Goal: Information Seeking & Learning: Learn about a topic

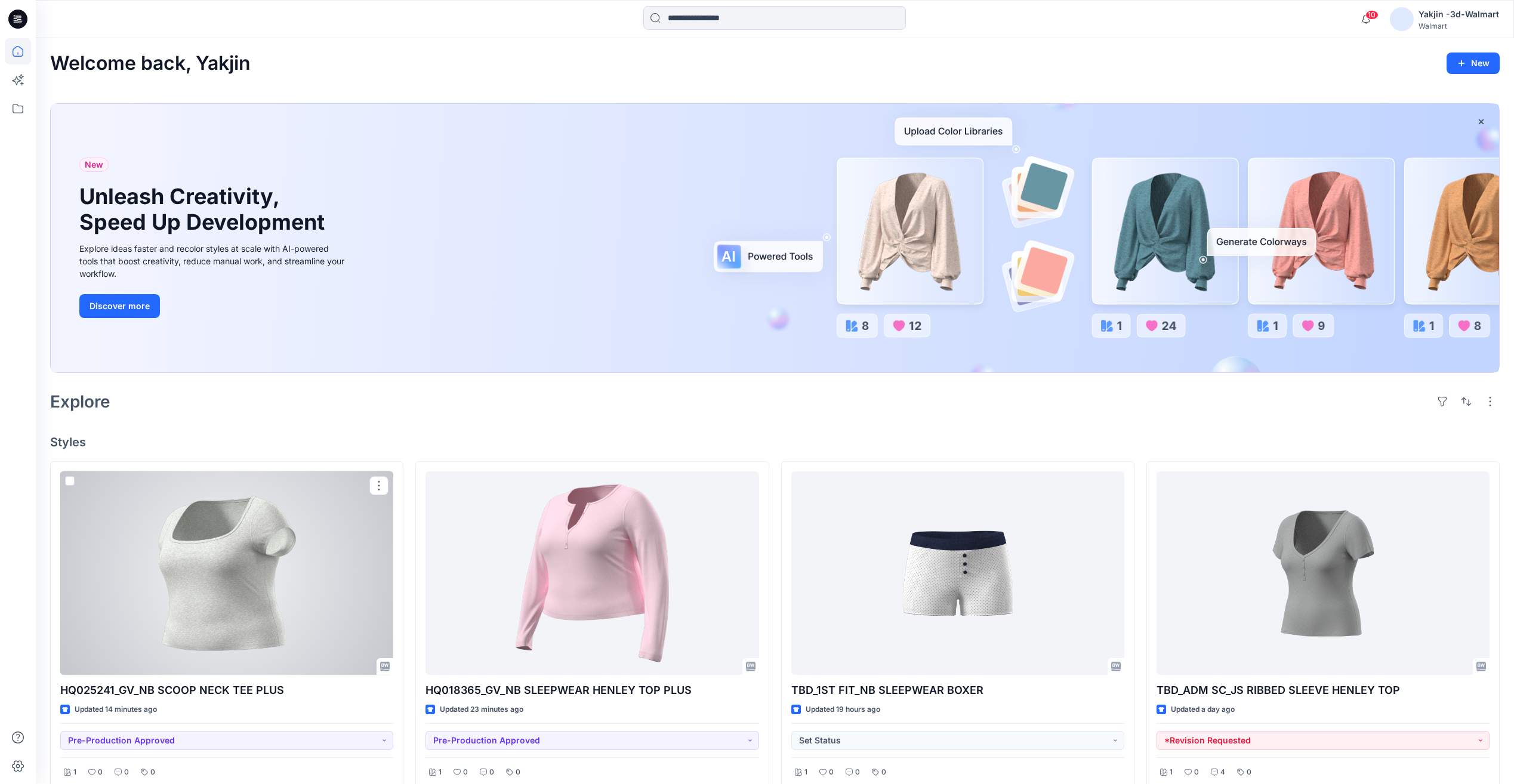
click at [255, 521] on div at bounding box center [226, 573] width 333 height 203
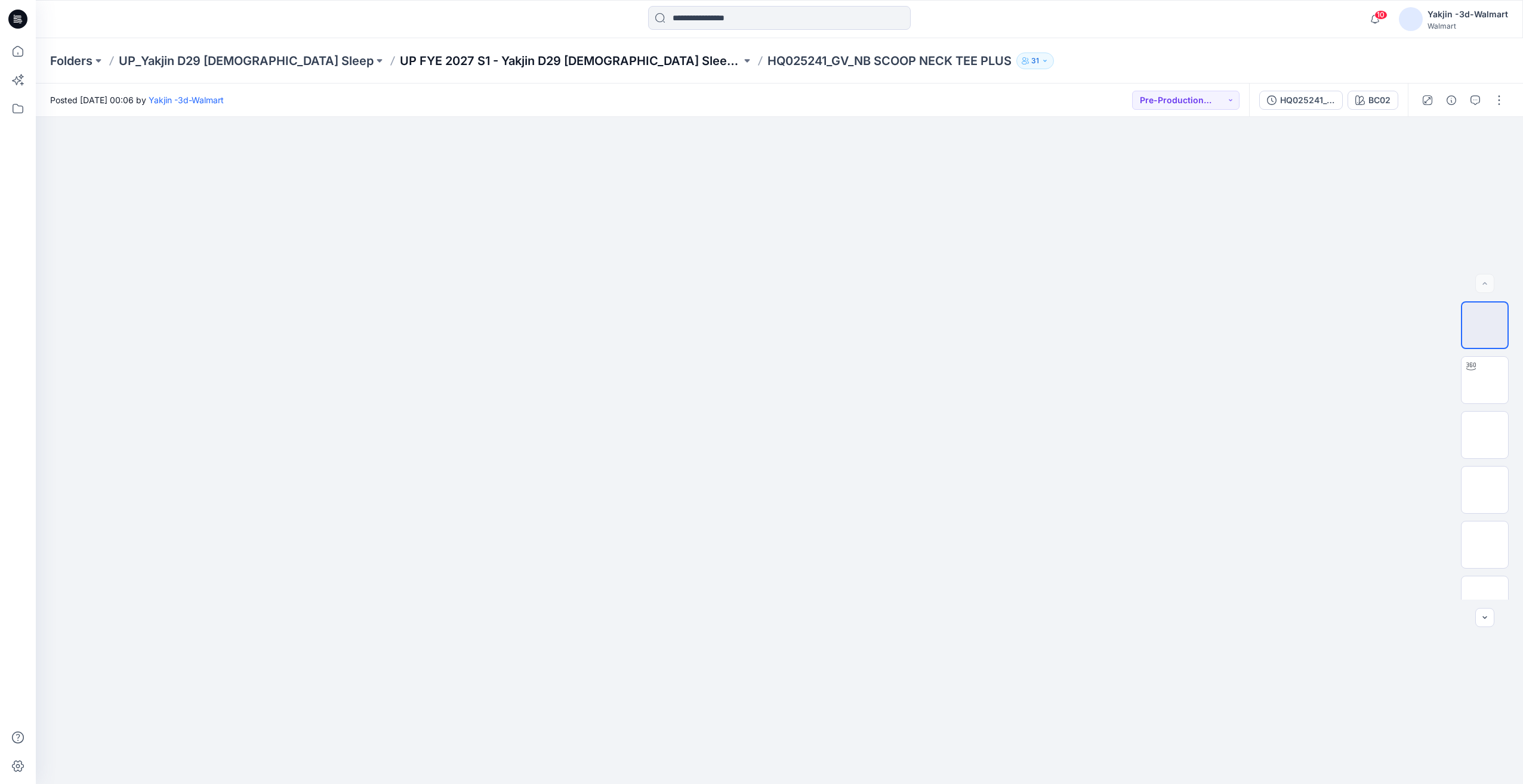
click at [400, 69] on p "UP FYE 2027 S1 - Yakjin D29 [DEMOGRAPHIC_DATA] Sleepwear" at bounding box center [570, 61] width 342 height 16
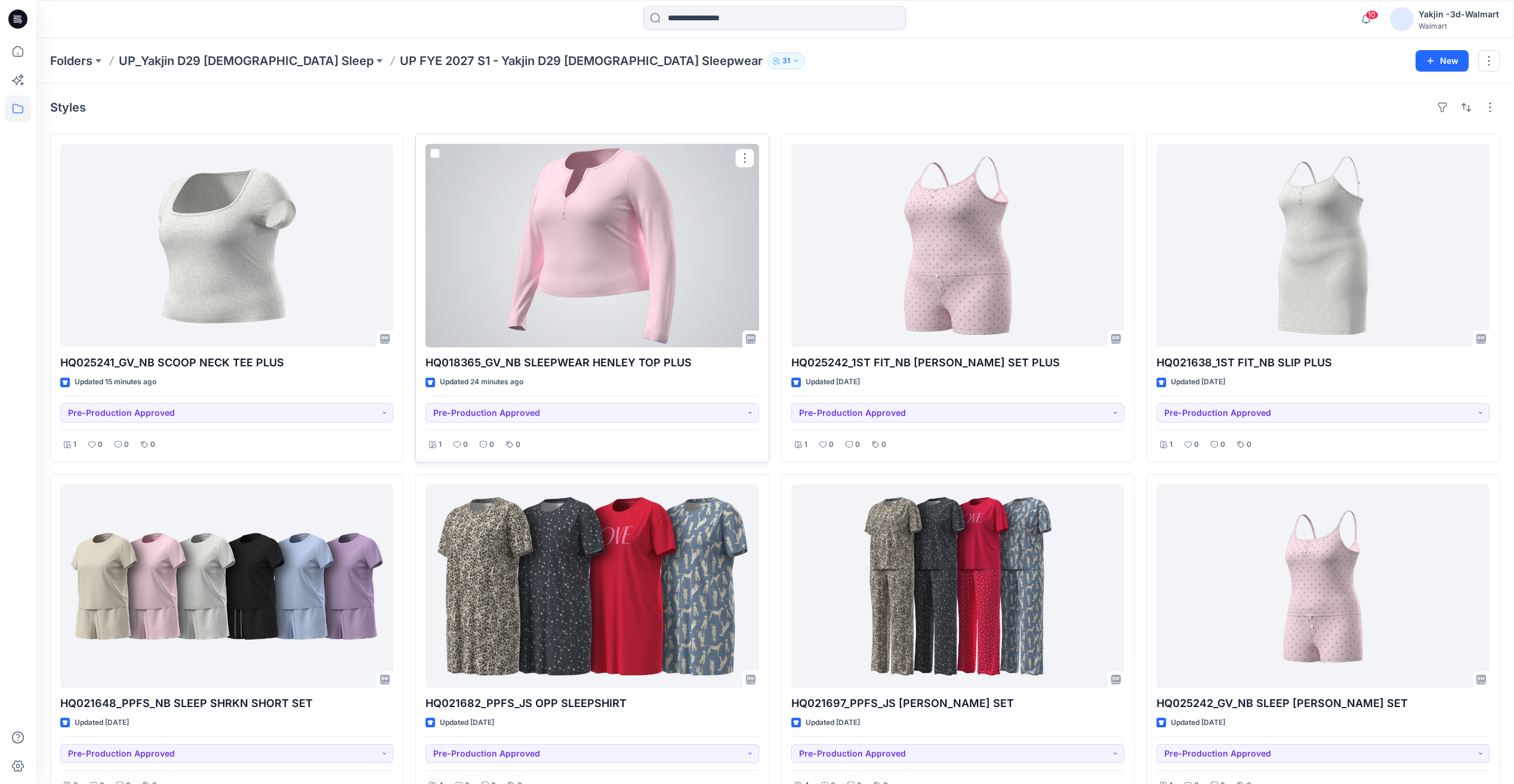
click at [658, 330] on div at bounding box center [592, 246] width 333 height 203
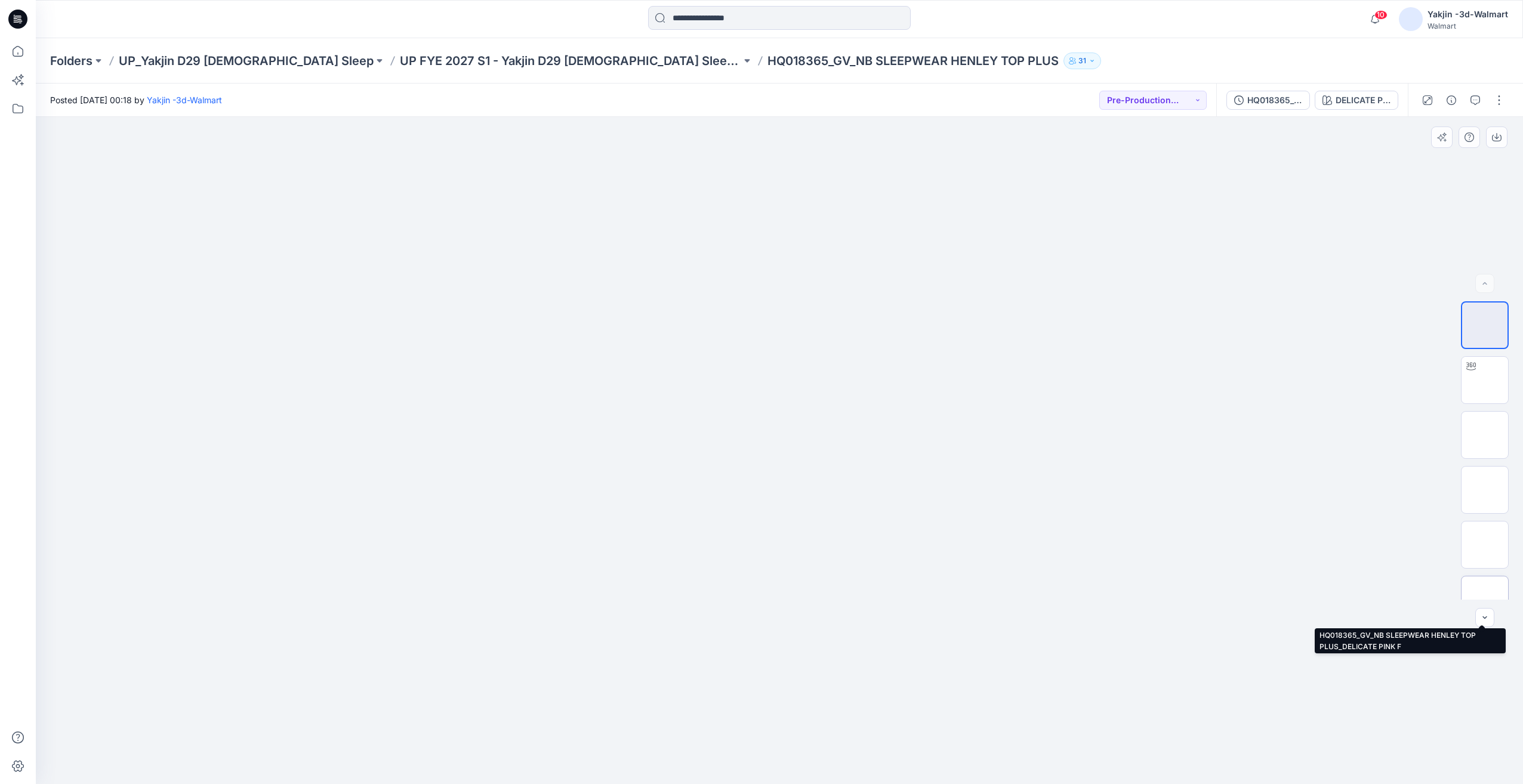
click at [1485, 600] on img at bounding box center [1485, 600] width 0 height 0
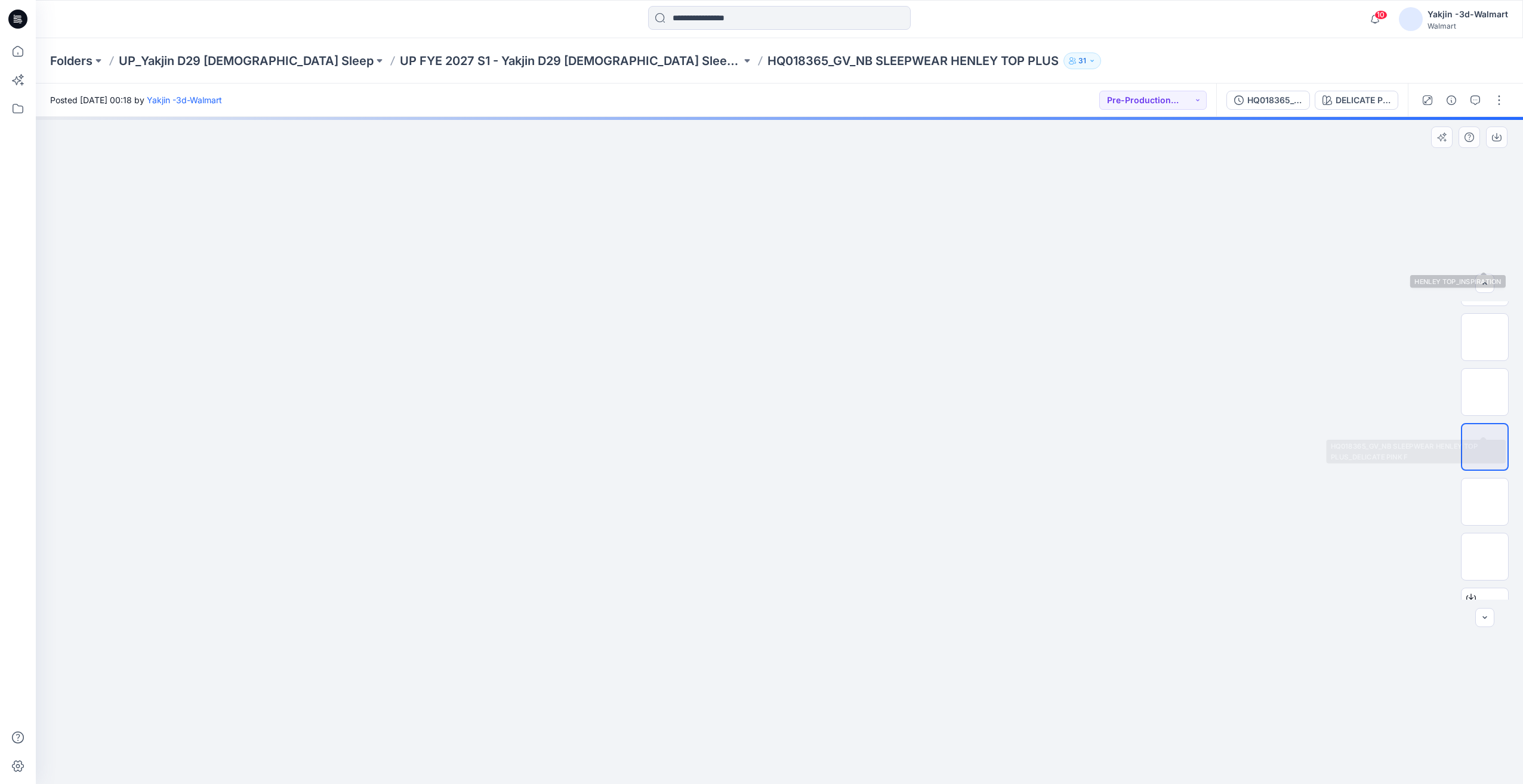
scroll to position [189, 0]
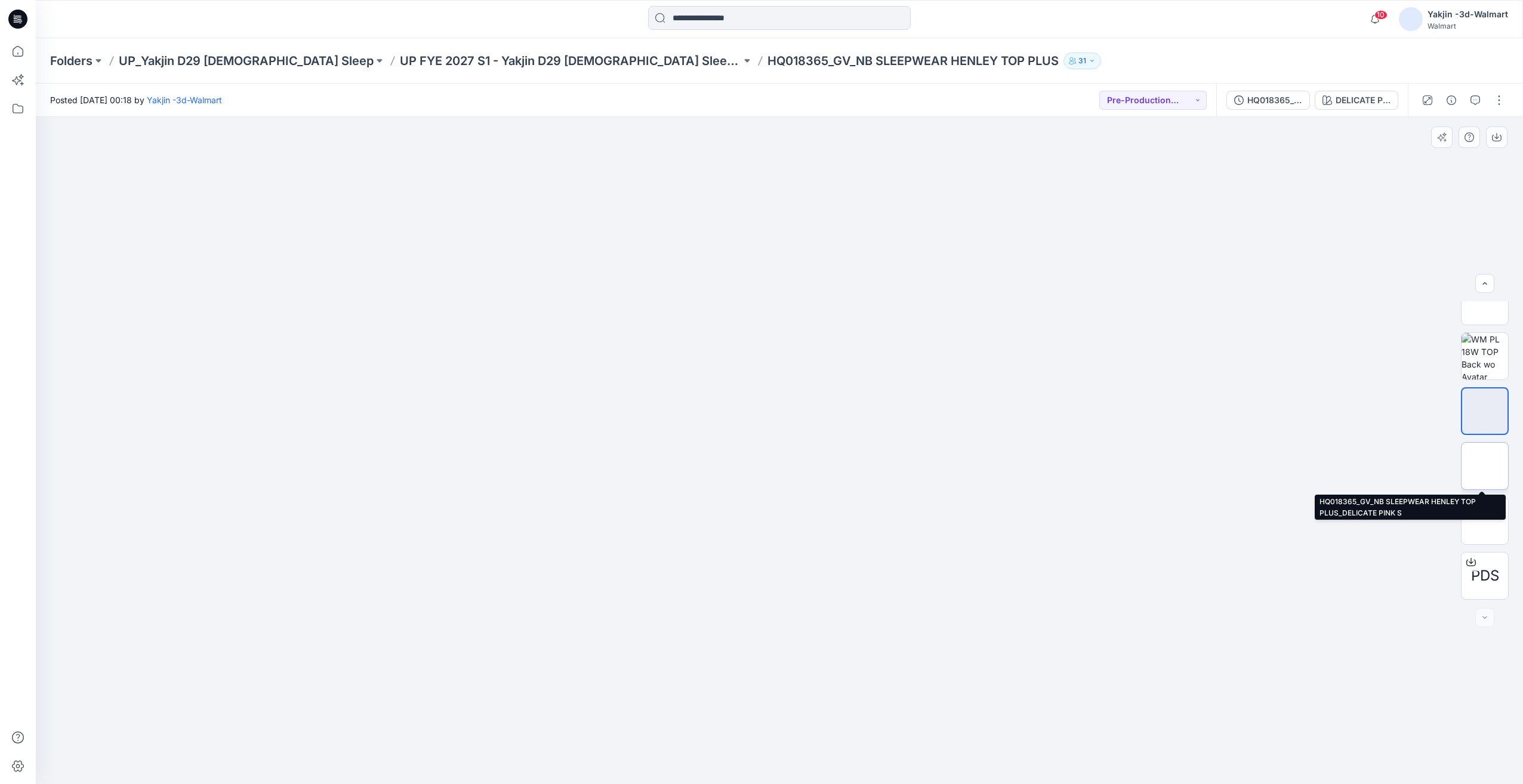
click at [1485, 466] on img at bounding box center [1485, 466] width 0 height 0
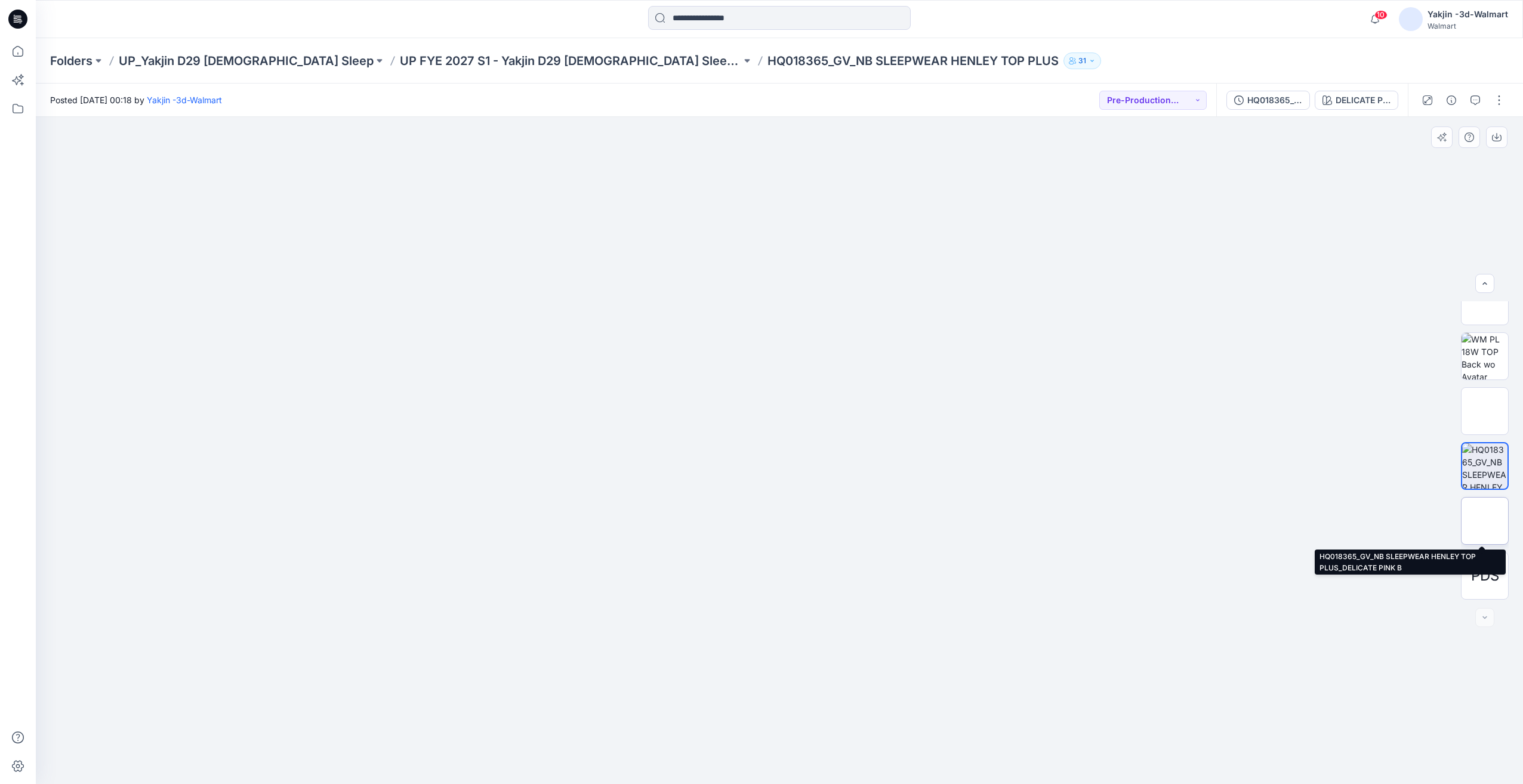
click at [1485, 521] on img at bounding box center [1485, 521] width 0 height 0
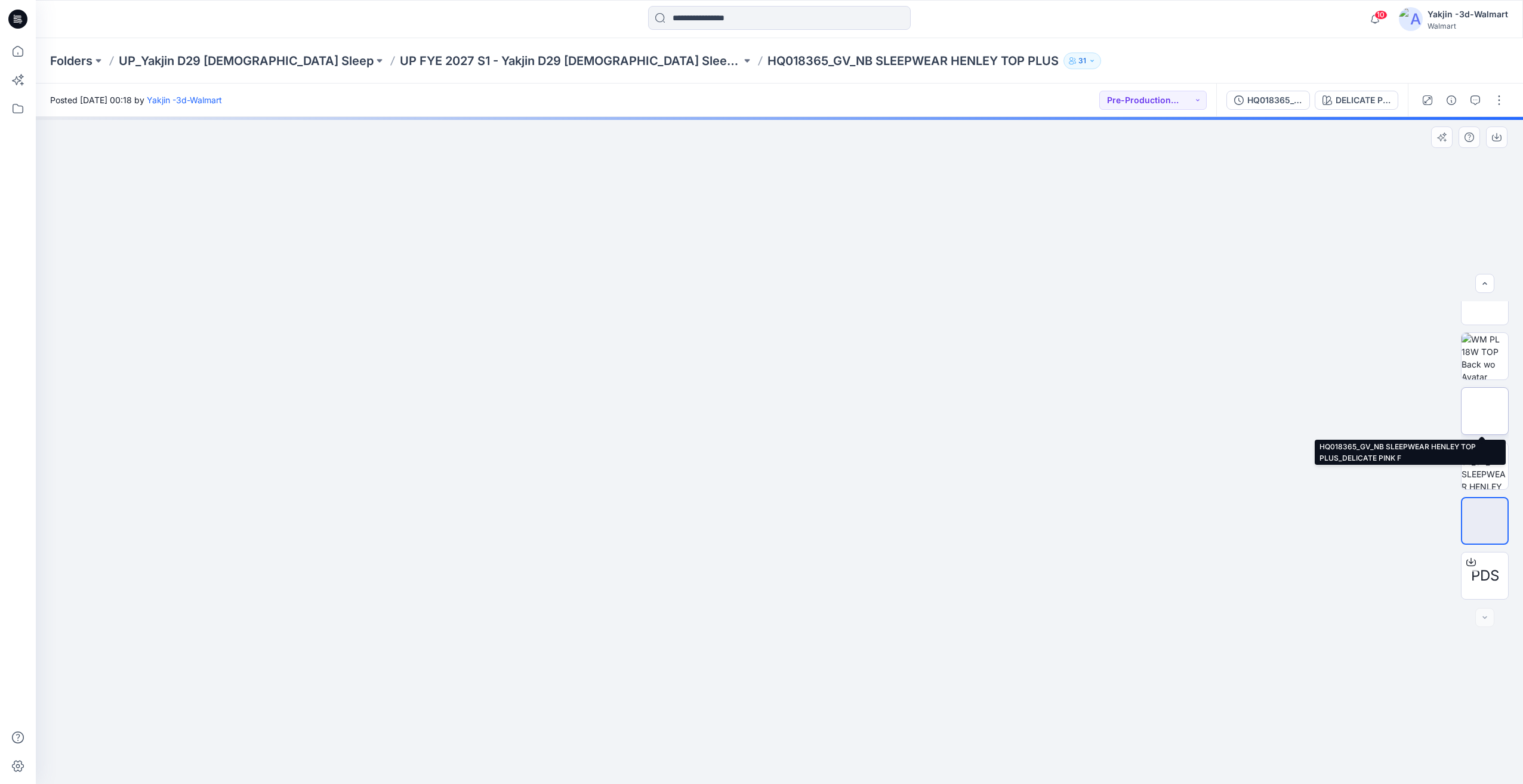
click at [1485, 411] on img at bounding box center [1485, 411] width 0 height 0
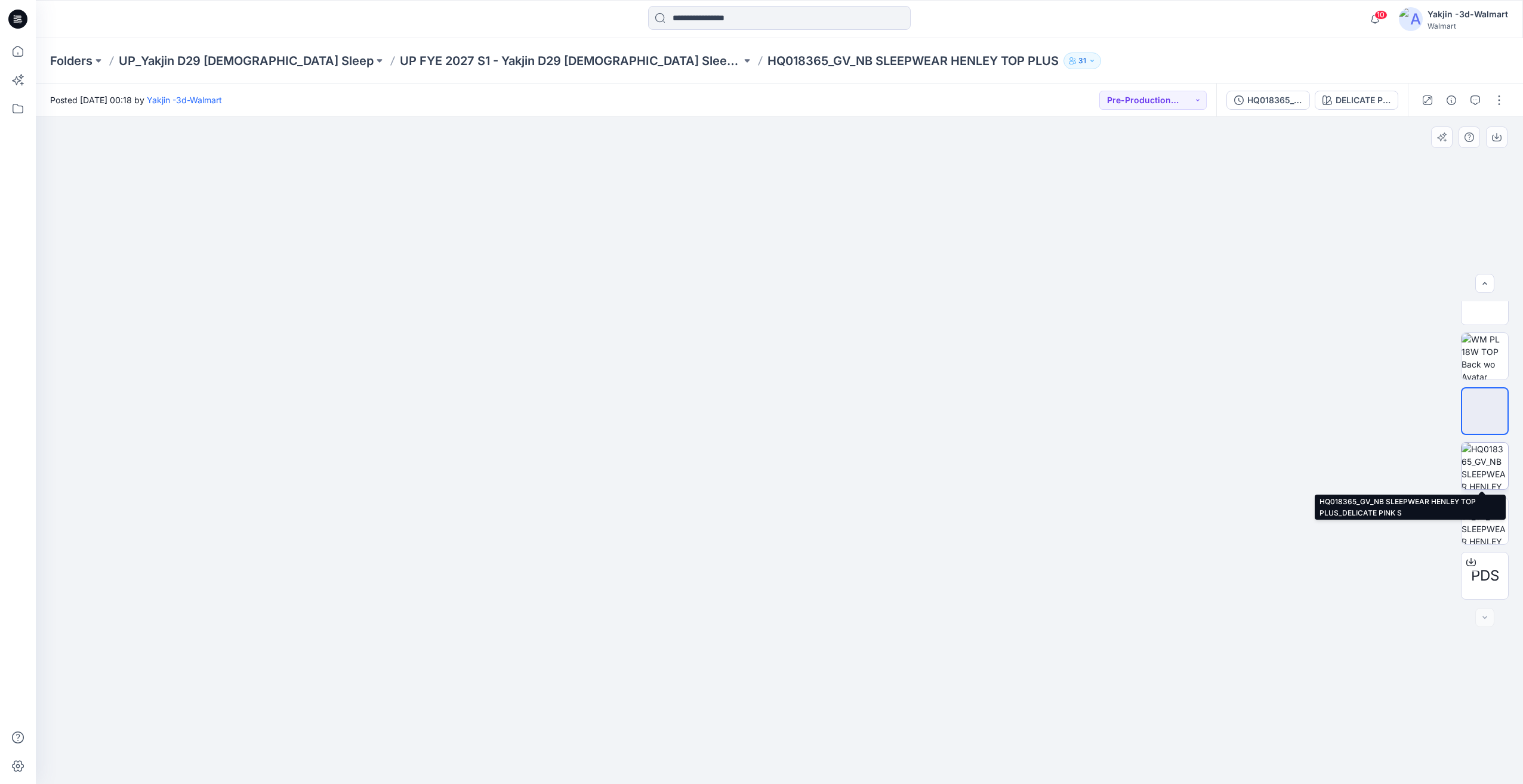
click at [1490, 489] on div at bounding box center [1485, 466] width 48 height 48
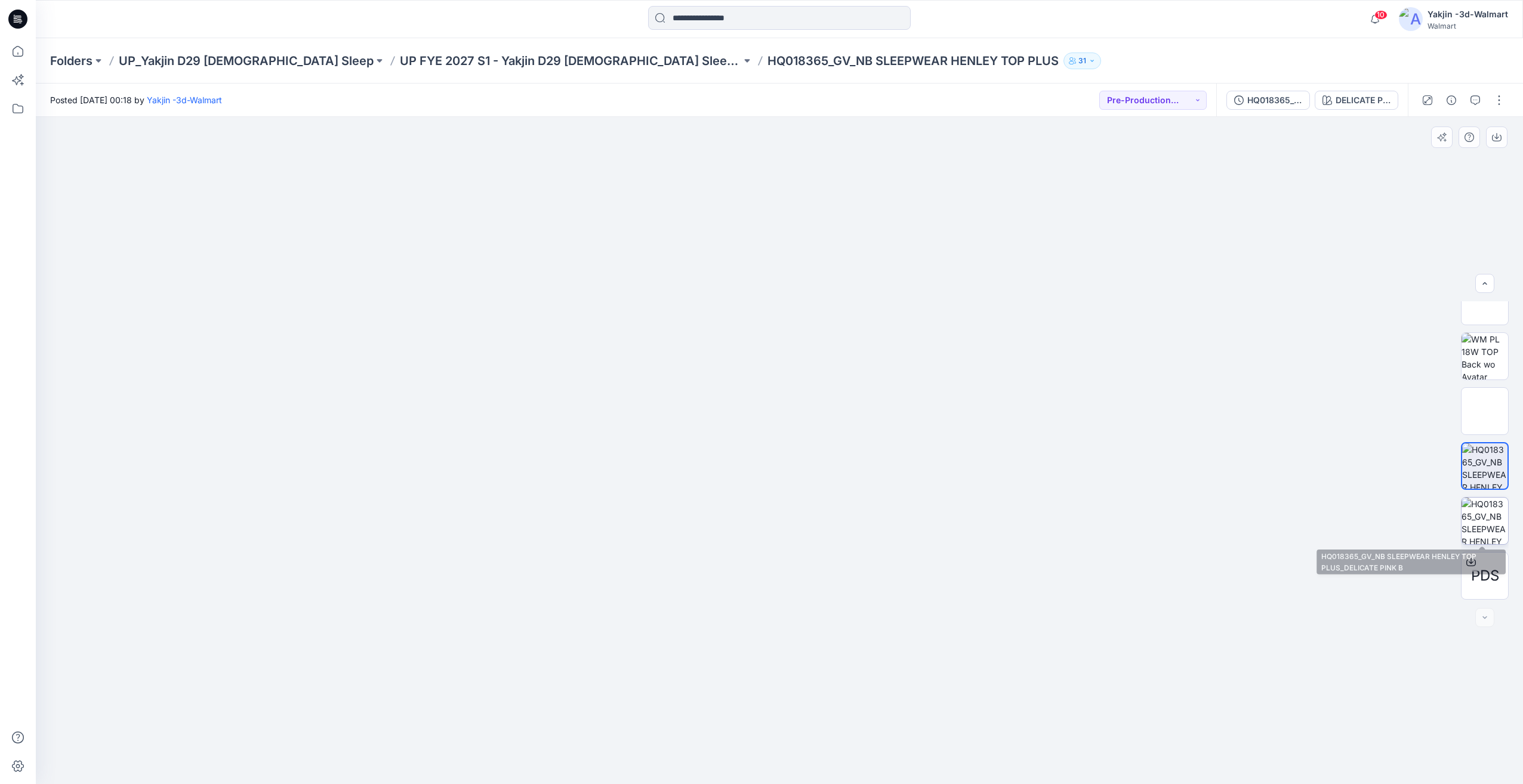
click at [1491, 511] on img at bounding box center [1485, 521] width 47 height 47
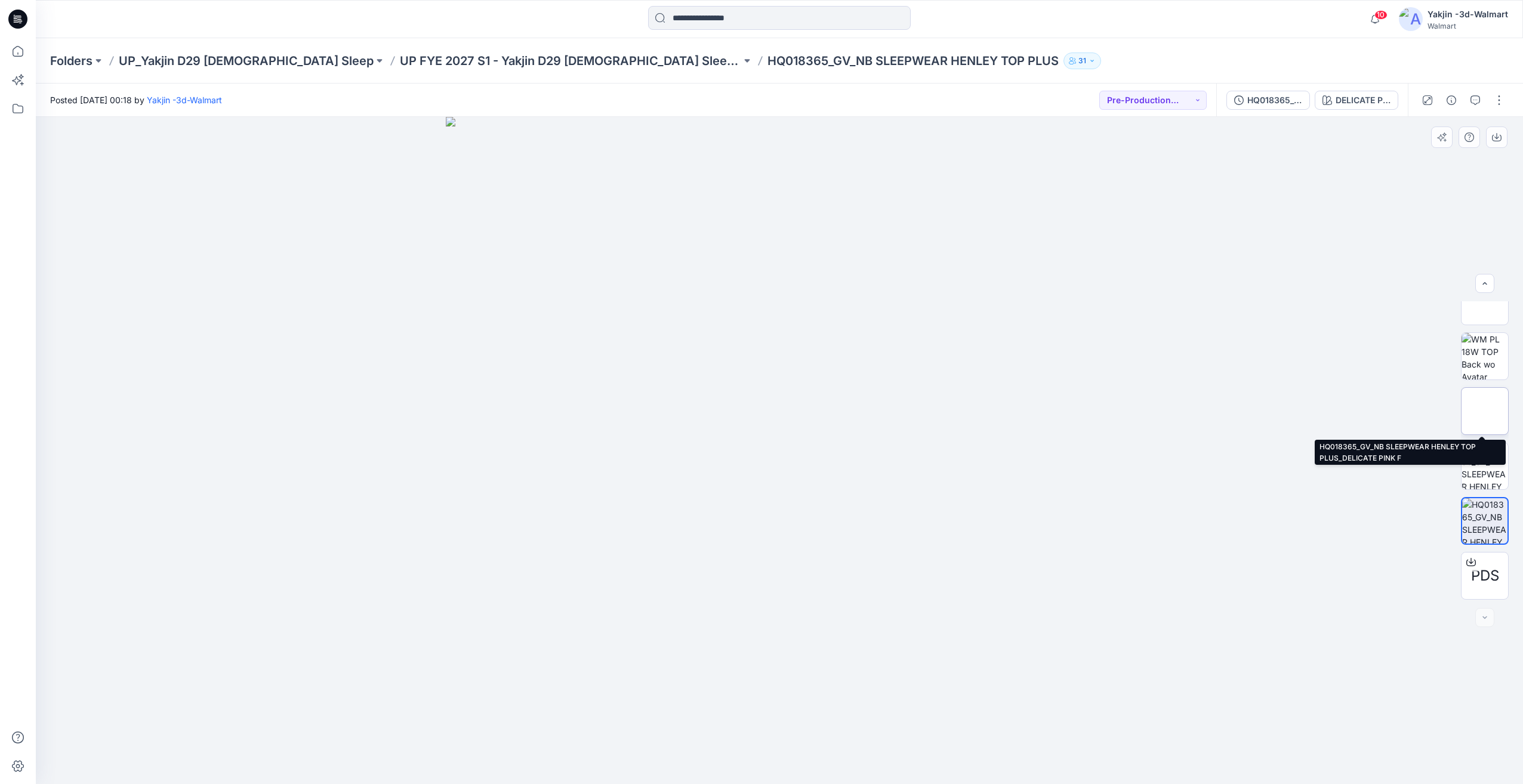
click at [1485, 411] on img at bounding box center [1485, 411] width 0 height 0
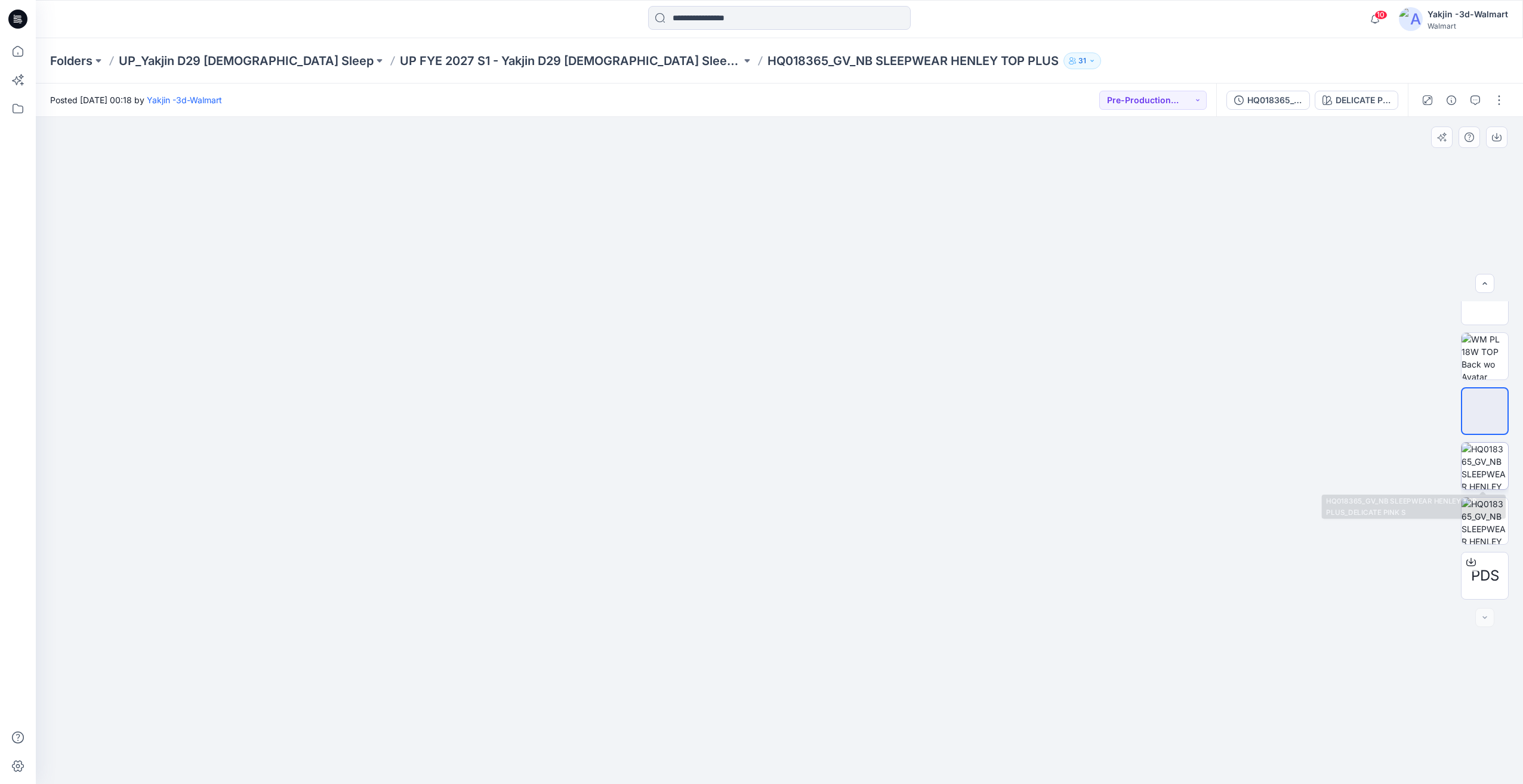
click at [1474, 477] on img at bounding box center [1485, 466] width 47 height 47
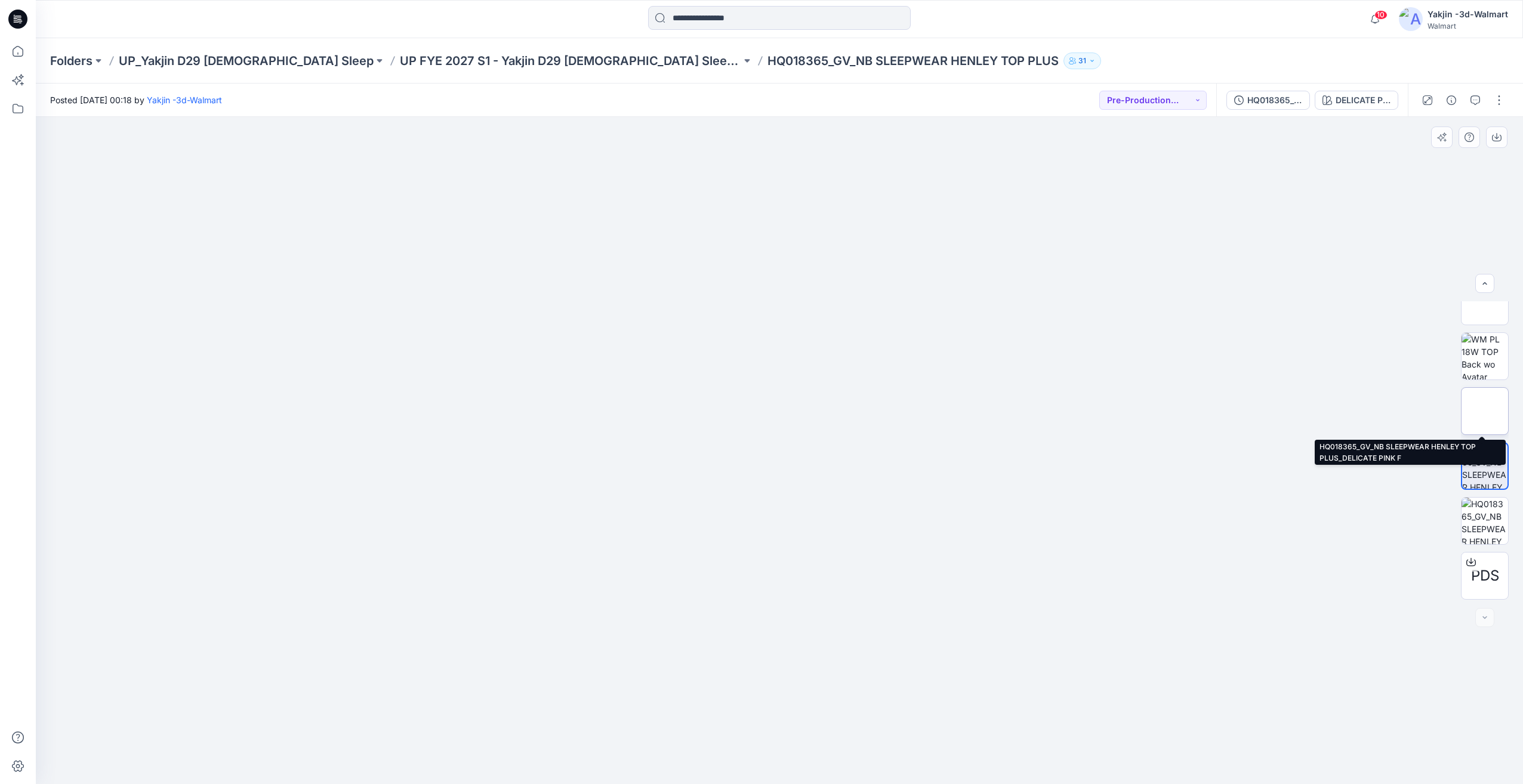
click at [1485, 411] on img at bounding box center [1485, 411] width 0 height 0
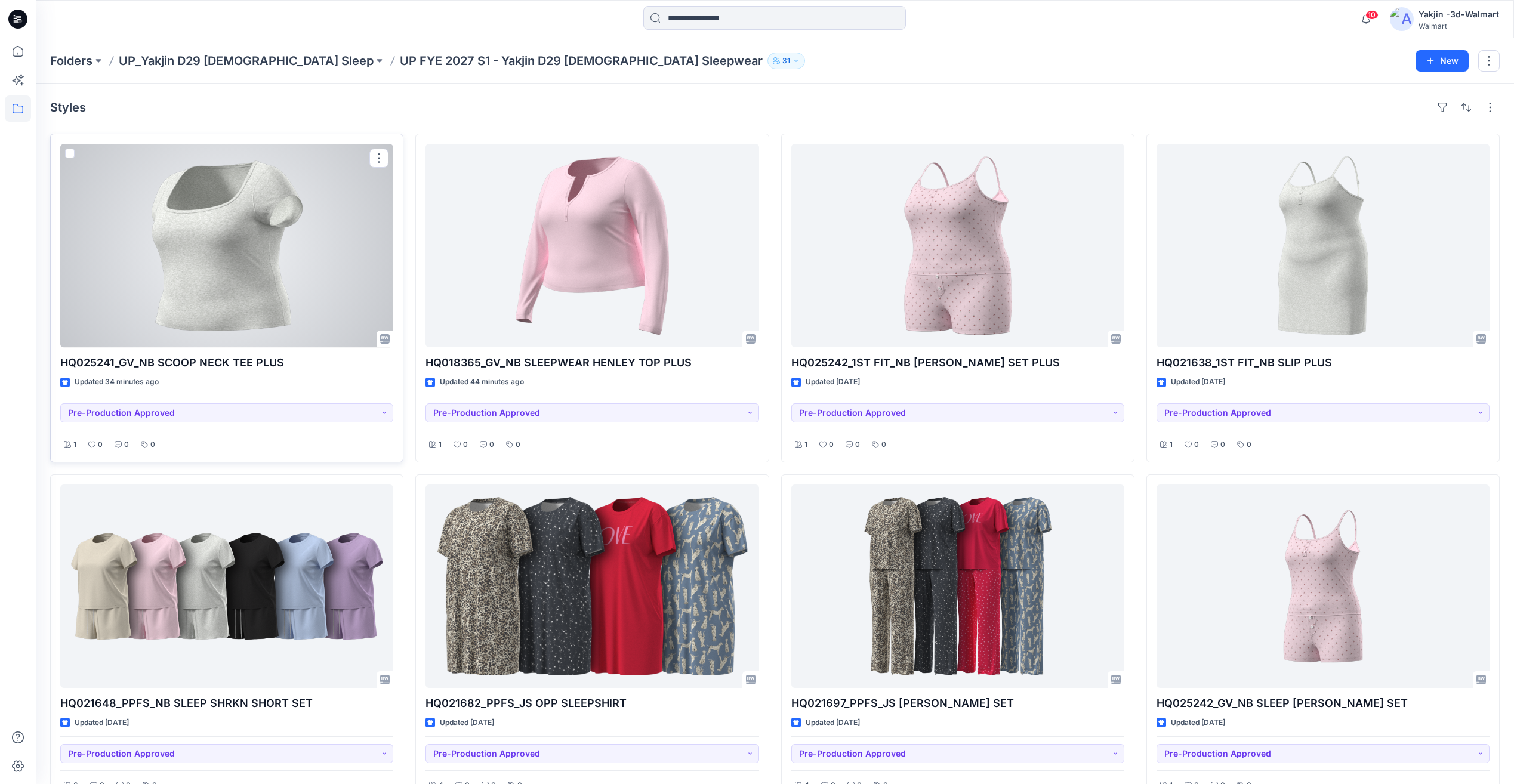
click at [251, 294] on div at bounding box center [226, 246] width 333 height 203
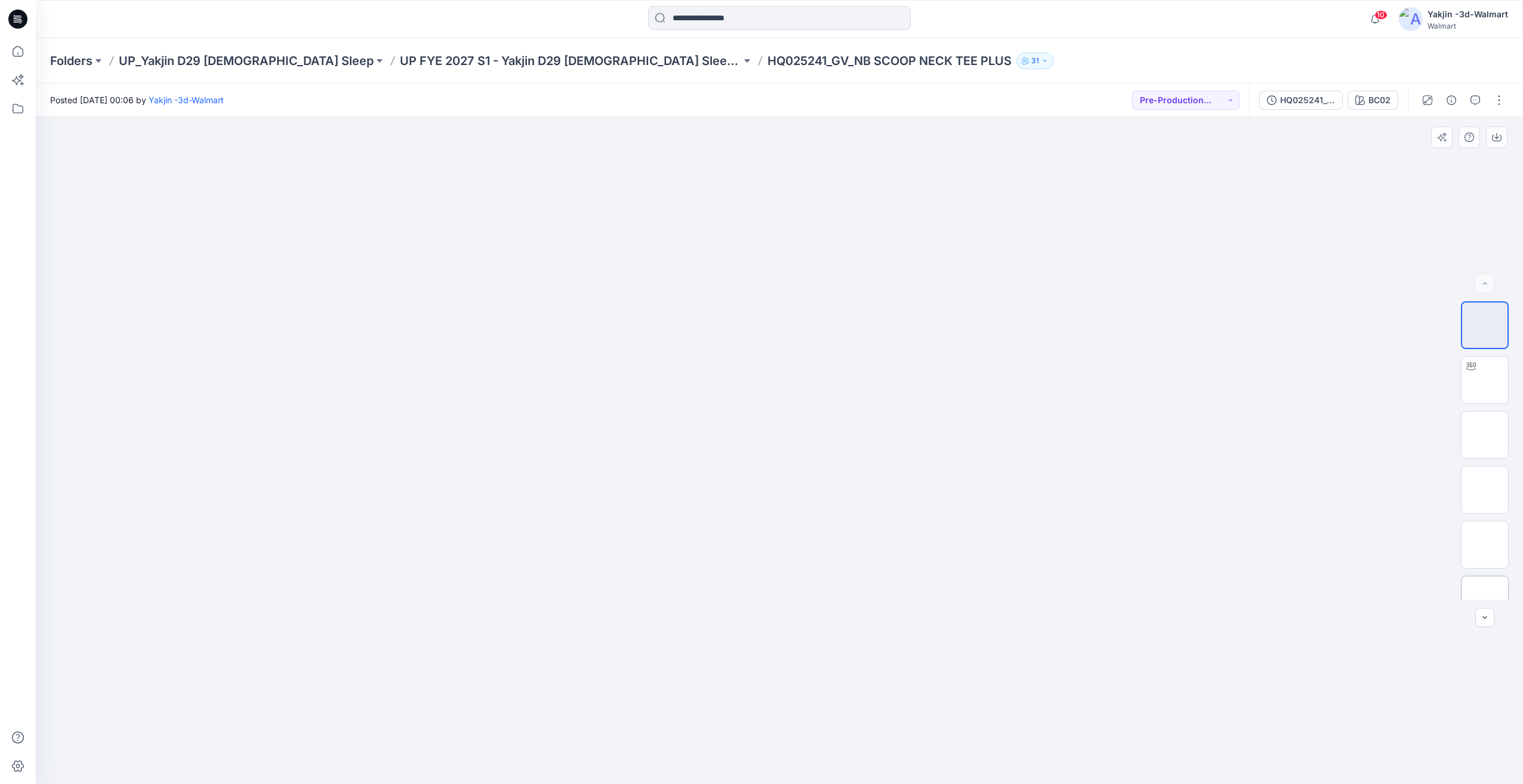
scroll to position [189, 0]
click at [1485, 411] on img at bounding box center [1485, 411] width 0 height 0
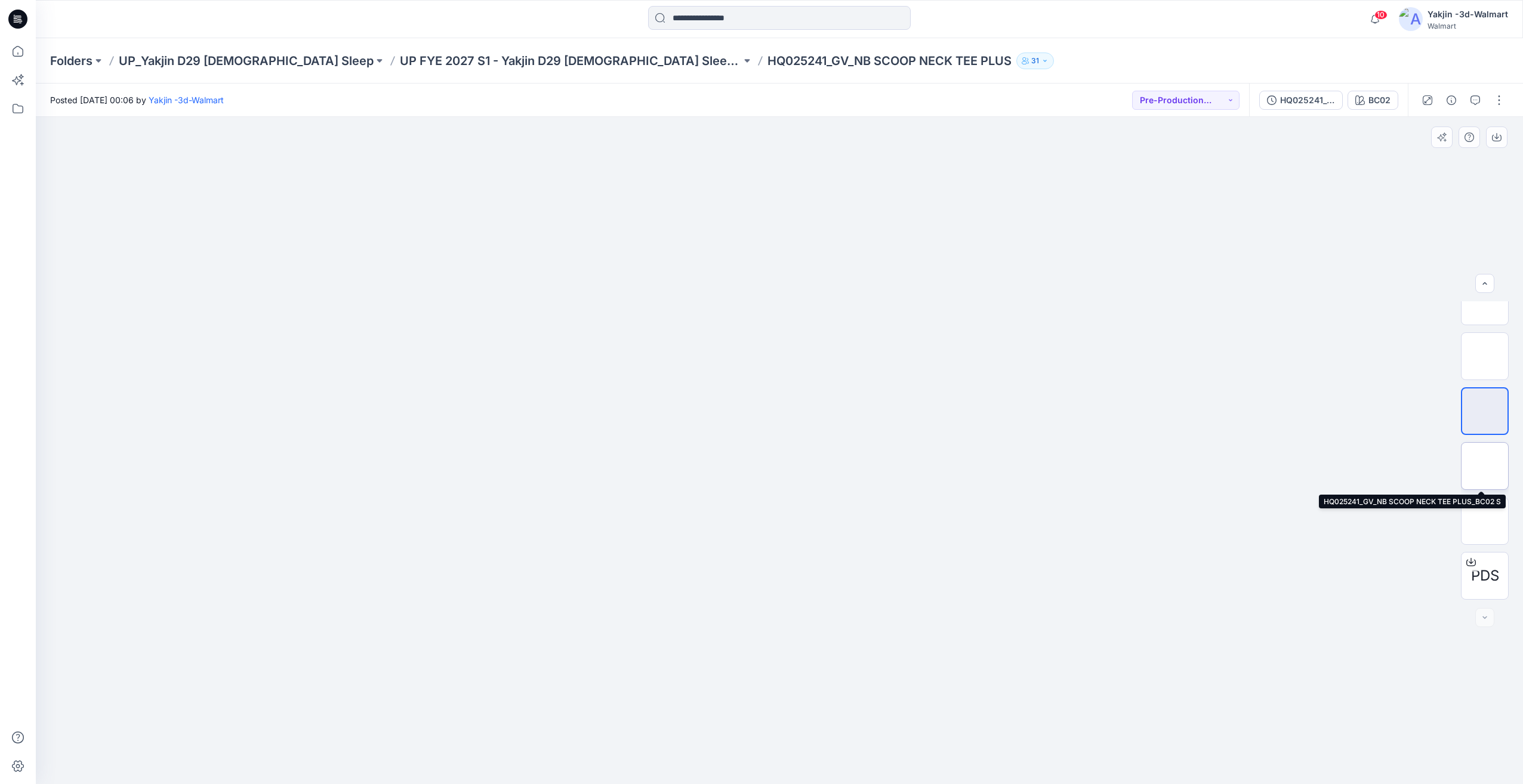
click at [1485, 466] on img at bounding box center [1485, 466] width 0 height 0
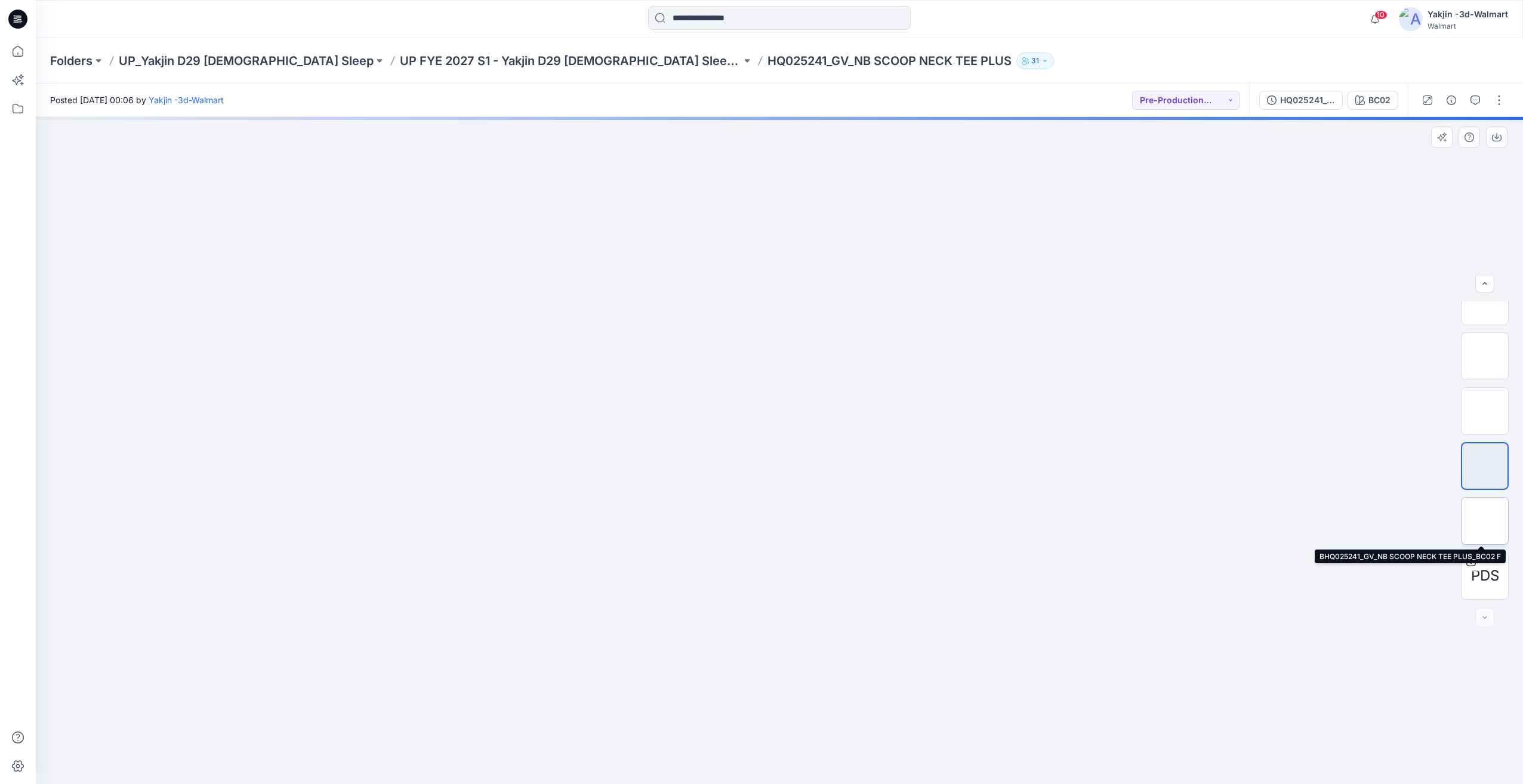
click at [1485, 521] on img at bounding box center [1485, 521] width 0 height 0
click at [1485, 411] on img at bounding box center [1485, 411] width 0 height 0
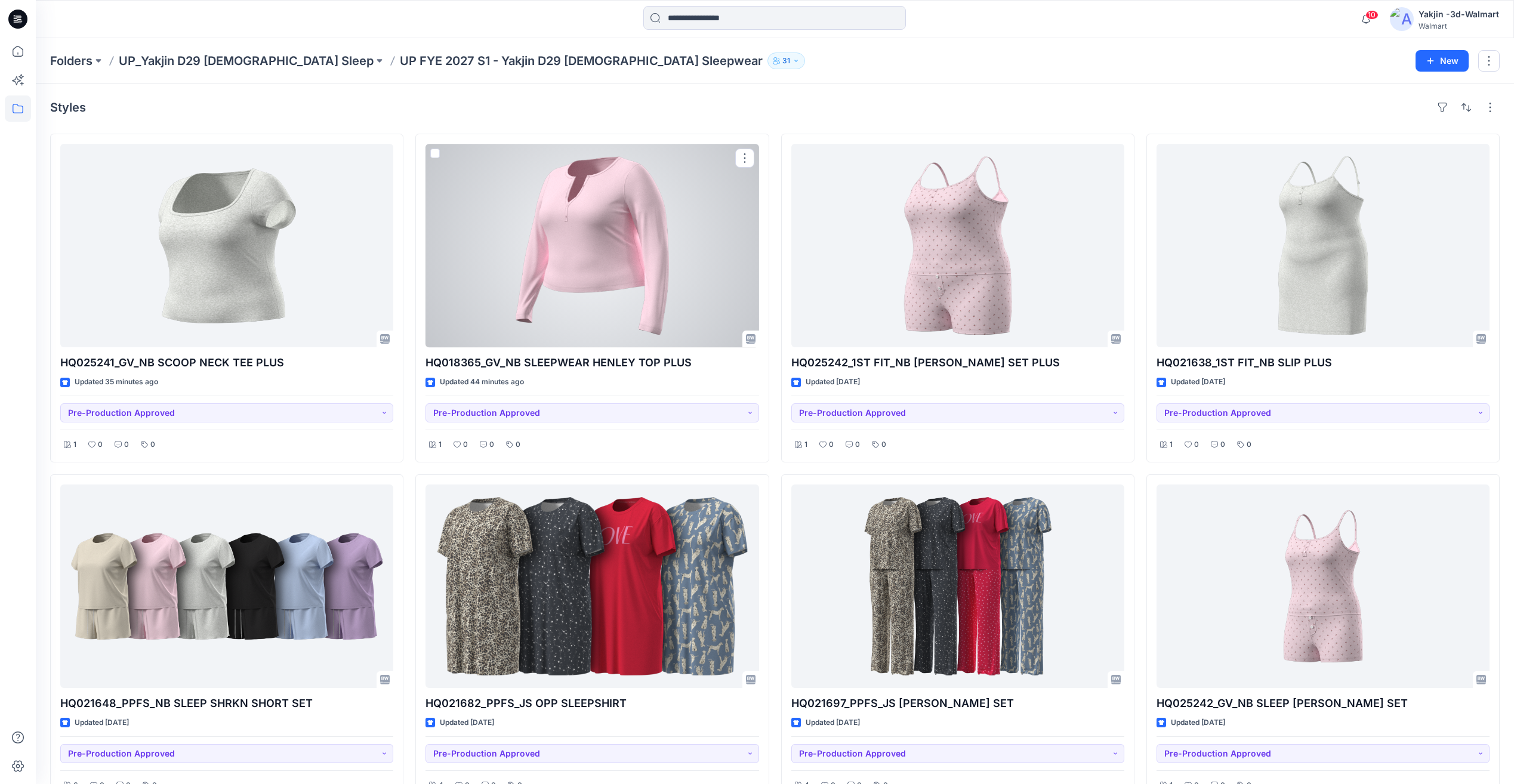
drag, startPoint x: 573, startPoint y: 277, endPoint x: 695, endPoint y: 297, distance: 123.6
click at [573, 277] on div at bounding box center [592, 246] width 333 height 203
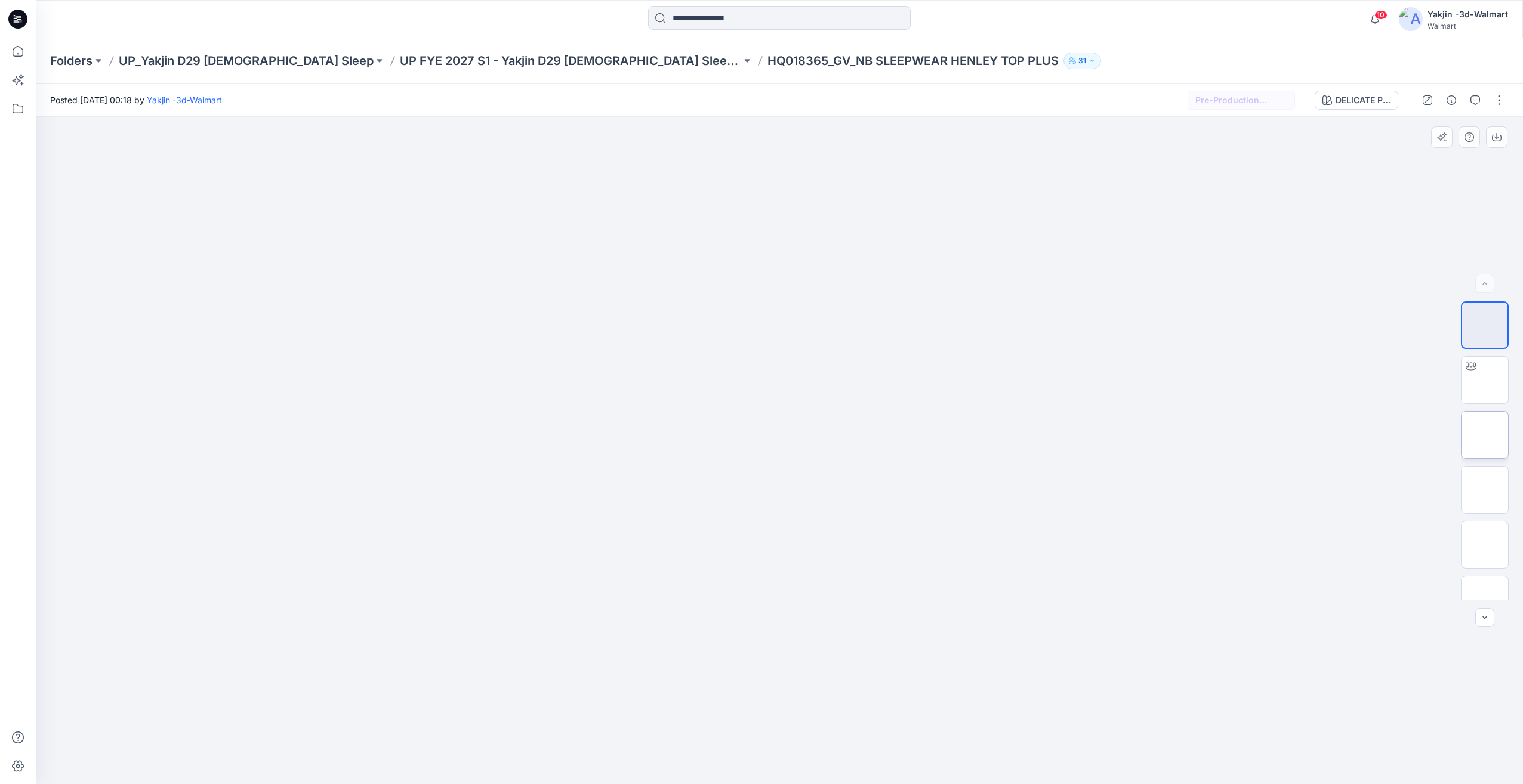
scroll to position [189, 0]
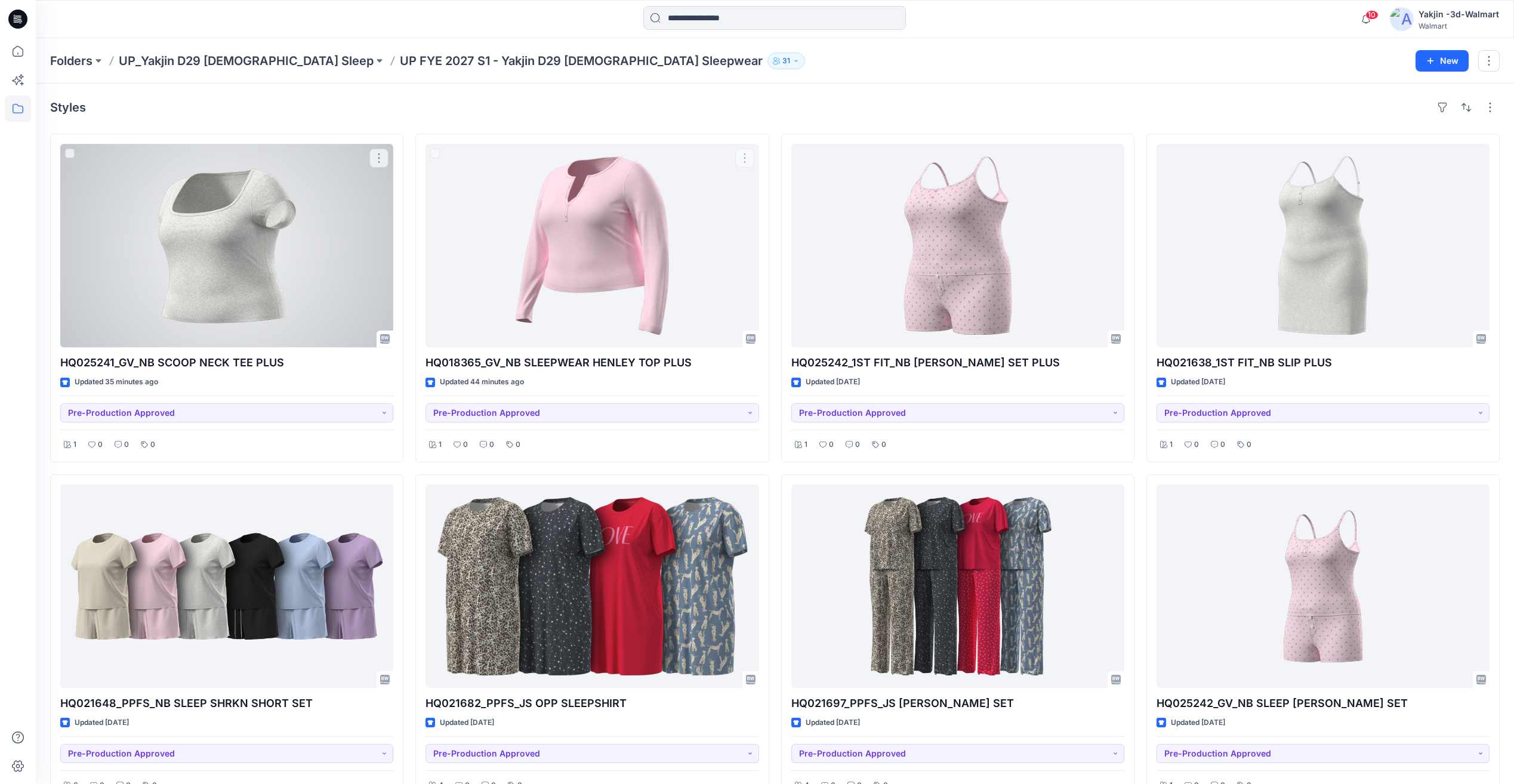
drag, startPoint x: 315, startPoint y: 248, endPoint x: 340, endPoint y: 249, distance: 25.0
click at [315, 248] on div at bounding box center [226, 246] width 333 height 203
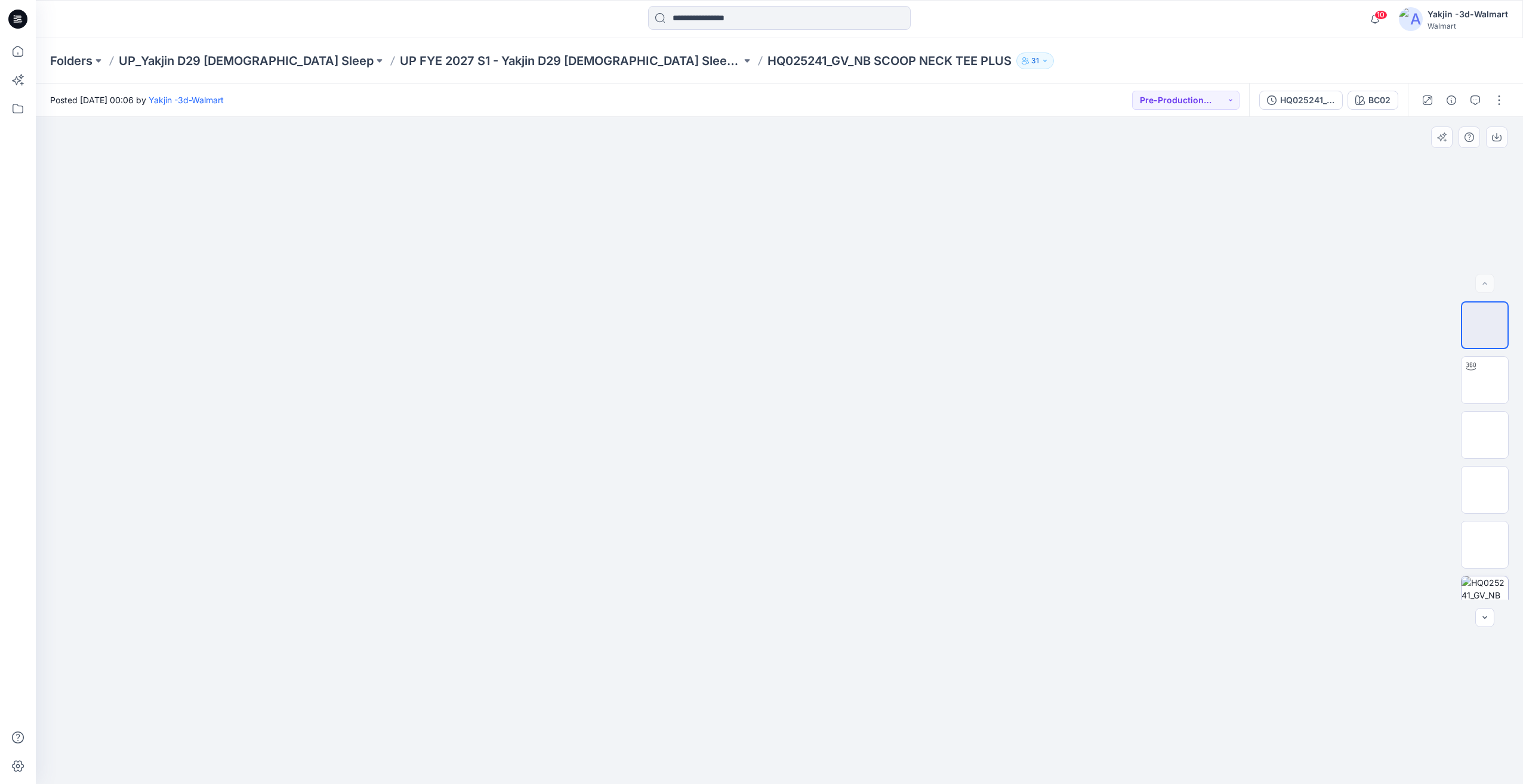
click at [1491, 584] on img at bounding box center [1485, 600] width 47 height 47
